Goal: Information Seeking & Learning: Learn about a topic

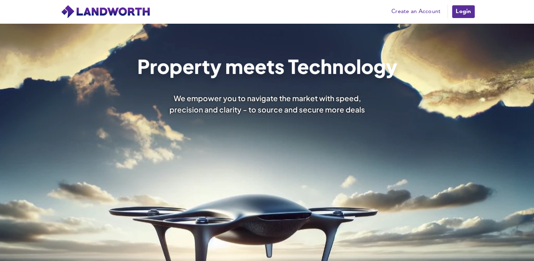
click at [465, 12] on link "Login" at bounding box center [464, 12] width 24 height 14
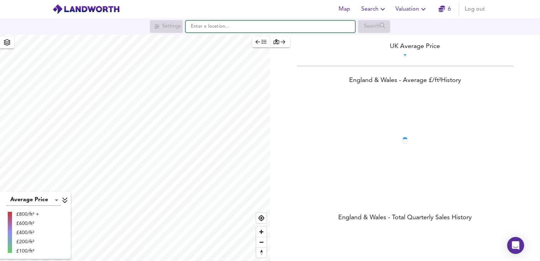
click at [281, 30] on input "text" at bounding box center [270, 26] width 170 height 12
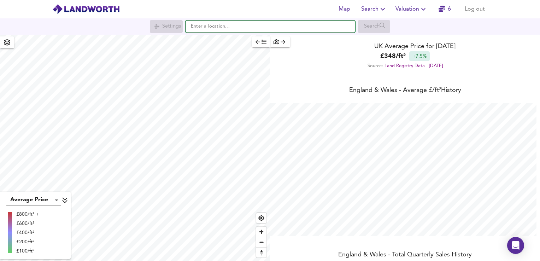
scroll to position [261, 540]
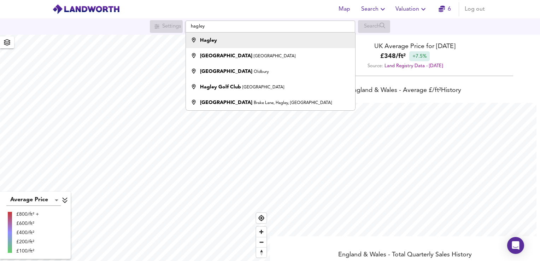
click at [233, 45] on li "Hagley" at bounding box center [270, 40] width 169 height 16
type input "Hagley"
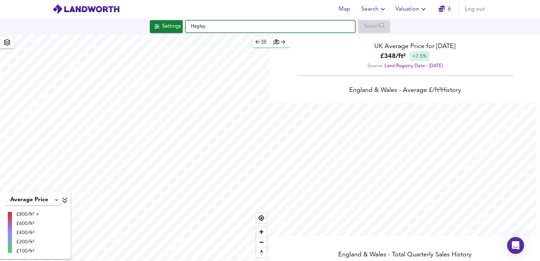
click at [192, 27] on input "Hagley" at bounding box center [270, 26] width 170 height 12
click at [204, 24] on input "Hagley" at bounding box center [270, 26] width 170 height 12
type input "weste"
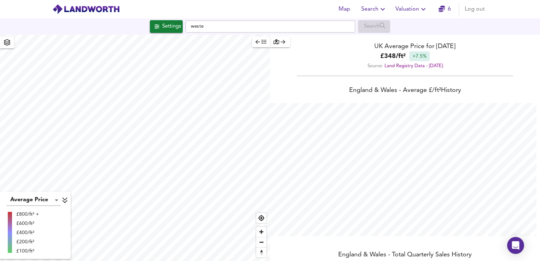
checkbox input "false"
checkbox input "true"
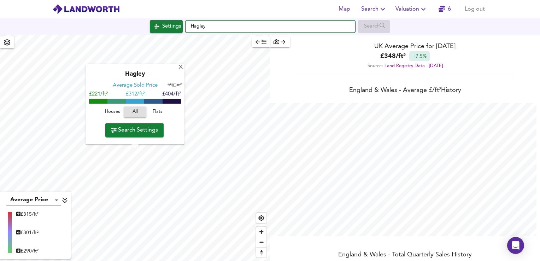
click at [201, 25] on input "Hagley" at bounding box center [270, 26] width 170 height 12
click at [201, 26] on input "Hagley" at bounding box center [270, 26] width 170 height 12
click at [202, 26] on input "Hagley" at bounding box center [270, 26] width 170 height 12
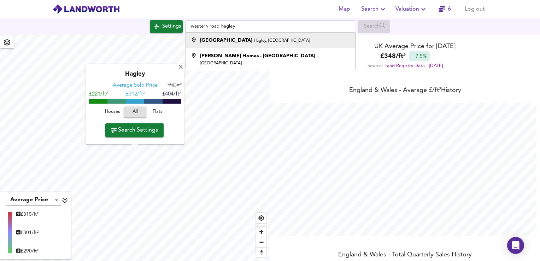
click at [281, 38] on div "Western Road Hagley, Stourbridge" at bounding box center [269, 40] width 162 height 7
type input "Western Road, Hagley, Stourbridge"
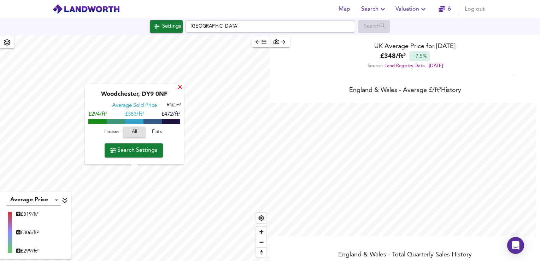
click at [178, 87] on div "X" at bounding box center [180, 87] width 6 height 7
